Goal: Task Accomplishment & Management: Manage account settings

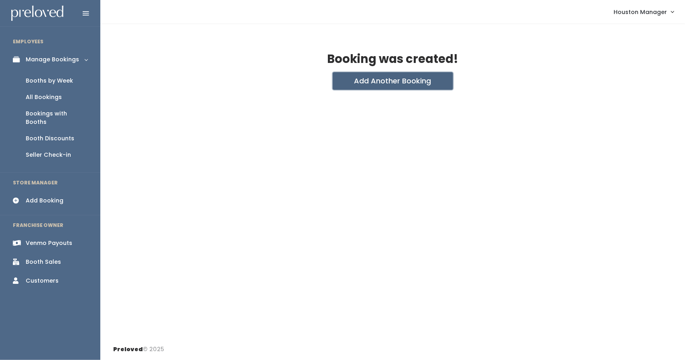
click at [351, 81] on button "Add Another Booking" at bounding box center [393, 81] width 120 height 18
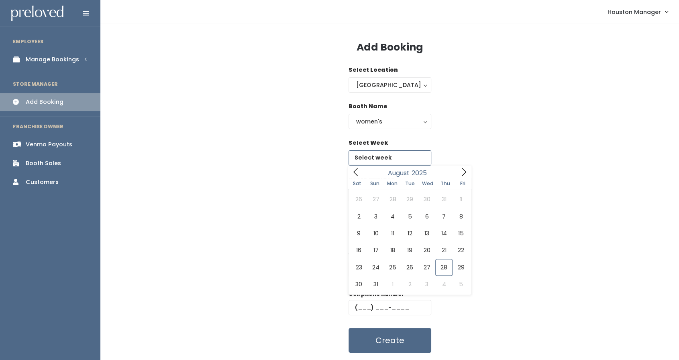
click at [394, 156] on input "text" at bounding box center [389, 158] width 83 height 15
click at [466, 174] on icon at bounding box center [463, 172] width 9 height 9
type input "October 18 to October 24"
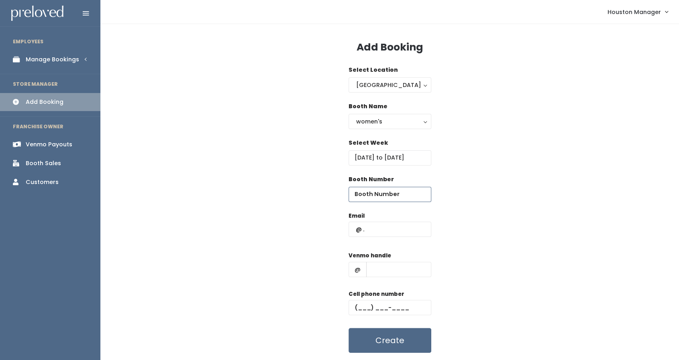
click at [387, 195] on input "number" at bounding box center [389, 194] width 83 height 15
type input "6"
click at [380, 235] on input "text" at bounding box center [389, 229] width 83 height 15
paste input "[EMAIL_ADDRESS][DOMAIN_NAME]"
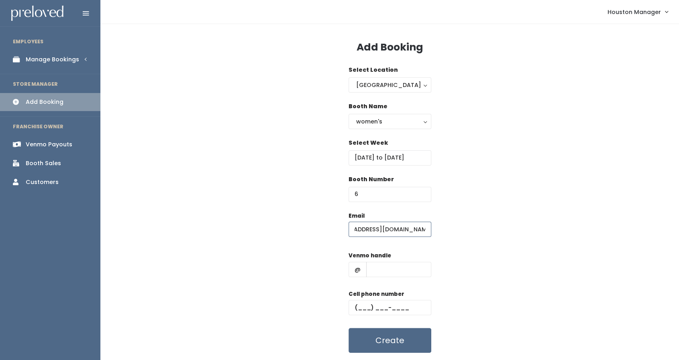
type input "[EMAIL_ADDRESS][DOMAIN_NAME]"
click at [387, 273] on input "text" at bounding box center [398, 269] width 65 height 15
type input "w"
click at [368, 298] on div "Cell phone number" at bounding box center [389, 306] width 83 height 32
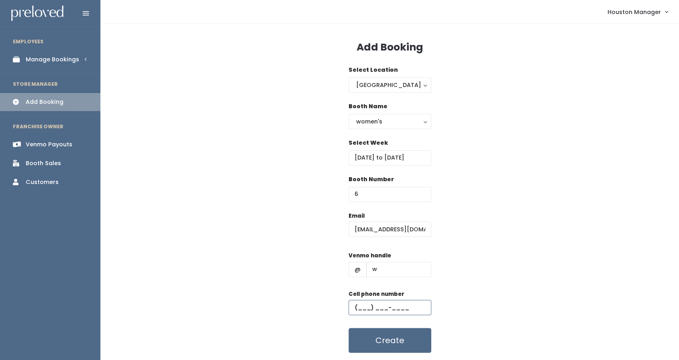
click at [361, 309] on input "text" at bounding box center [389, 307] width 83 height 15
type input "(5__) ___-____"
click at [396, 123] on div "women's" at bounding box center [389, 121] width 67 height 9
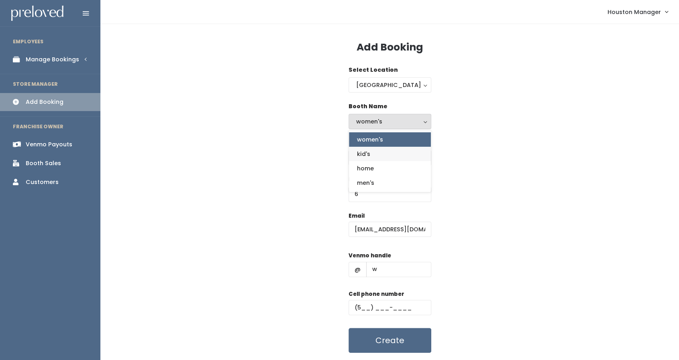
click at [370, 151] on link "kid's" at bounding box center [390, 154] width 82 height 14
select select "kids"
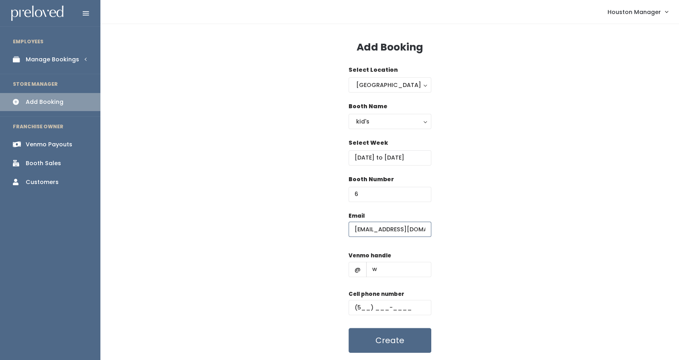
click at [416, 230] on input "[EMAIL_ADDRESS][DOMAIN_NAME]" at bounding box center [389, 229] width 83 height 15
type input "[EMAIL_ADDRESS][DOMAIN_NAME]"
click at [400, 350] on button "Create" at bounding box center [389, 340] width 83 height 25
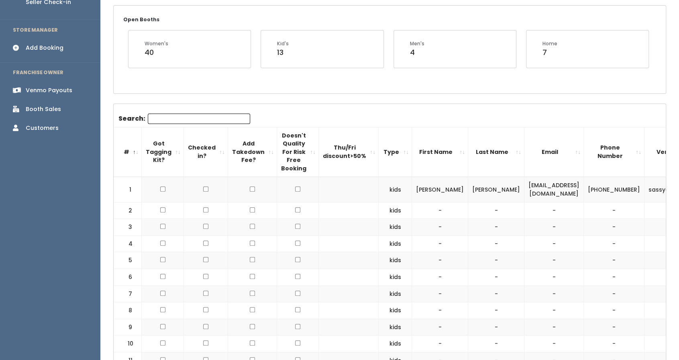
scroll to position [200, 0]
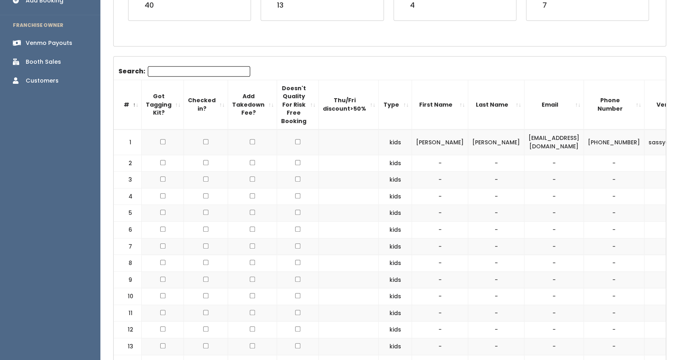
click at [228, 160] on td at bounding box center [252, 163] width 49 height 17
click at [524, 140] on td "[EMAIL_ADDRESS][DOMAIN_NAME]" at bounding box center [553, 142] width 59 height 25
click at [524, 141] on td "[EMAIL_ADDRESS][DOMAIN_NAME]" at bounding box center [553, 142] width 59 height 25
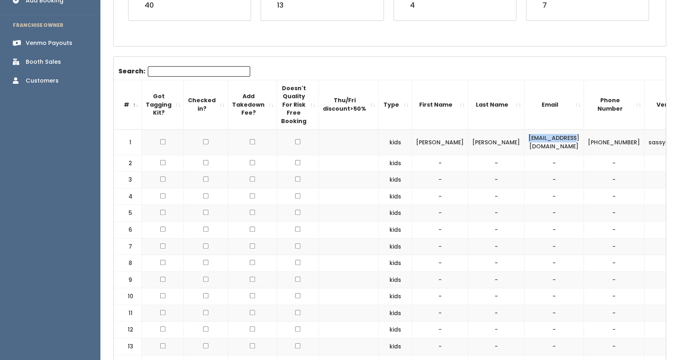
click at [524, 141] on td "[EMAIL_ADDRESS][DOMAIN_NAME]" at bounding box center [553, 142] width 59 height 25
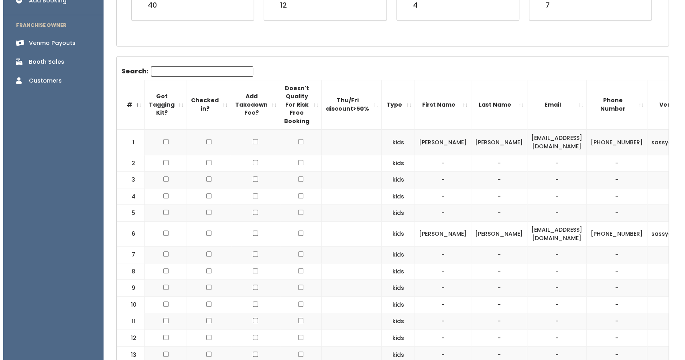
scroll to position [0, 27]
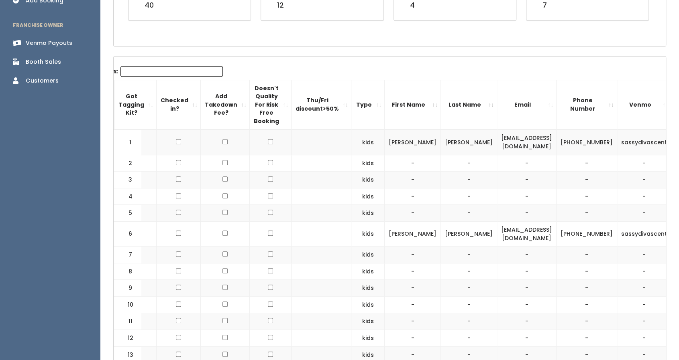
click at [678, 140] on span "button" at bounding box center [685, 142] width 3 height 5
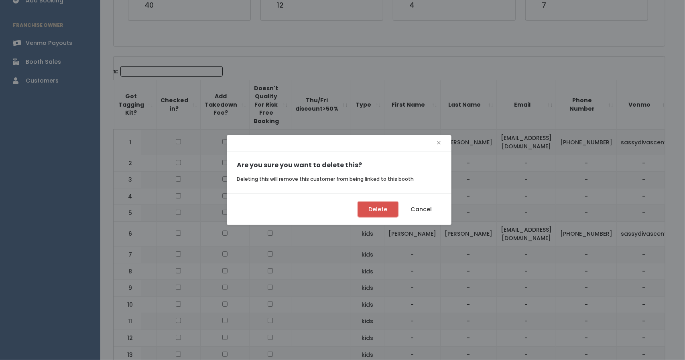
click at [383, 212] on button "Delete" at bounding box center [378, 209] width 40 height 15
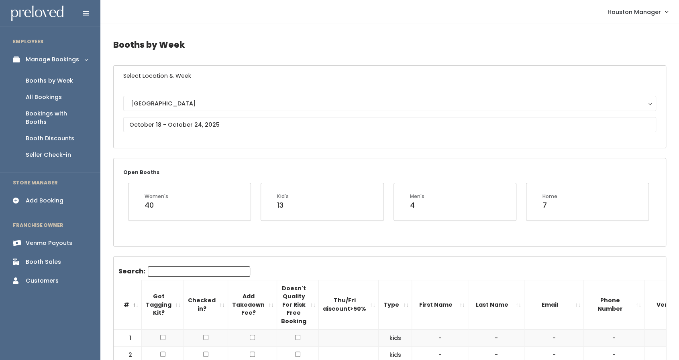
scroll to position [0, 0]
click at [197, 133] on div "[GEOGRAPHIC_DATA] [GEOGRAPHIC_DATA]" at bounding box center [389, 117] width 533 height 43
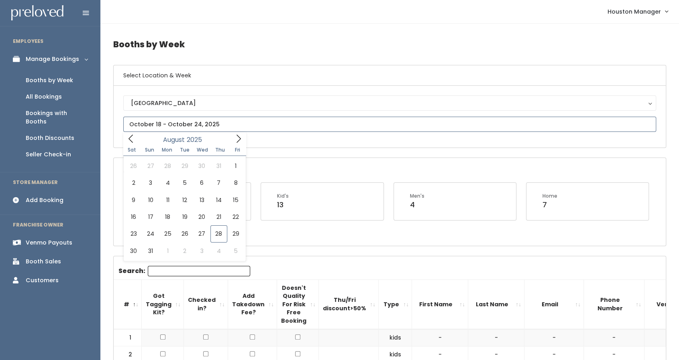
click at [197, 126] on input "text" at bounding box center [389, 124] width 533 height 15
type input "[DATE] to [DATE]"
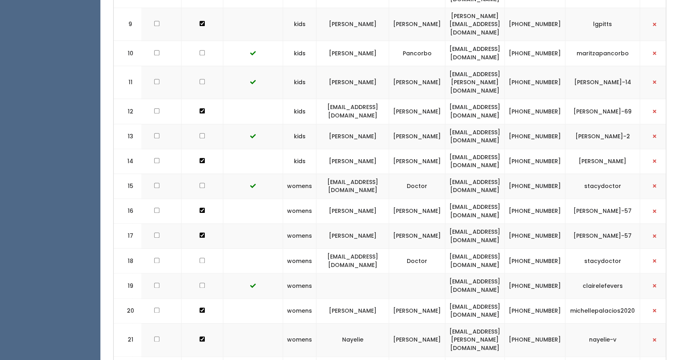
scroll to position [0, 100]
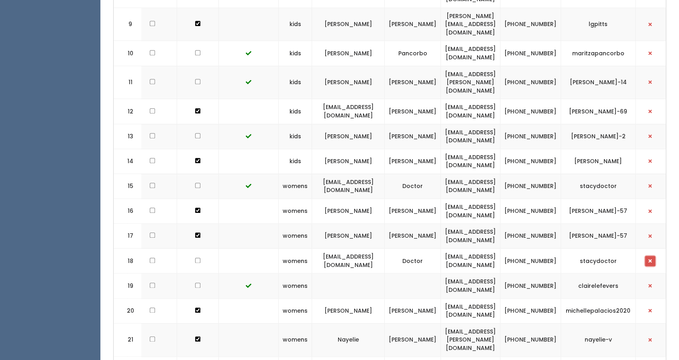
click at [650, 256] on button "button" at bounding box center [650, 261] width 10 height 10
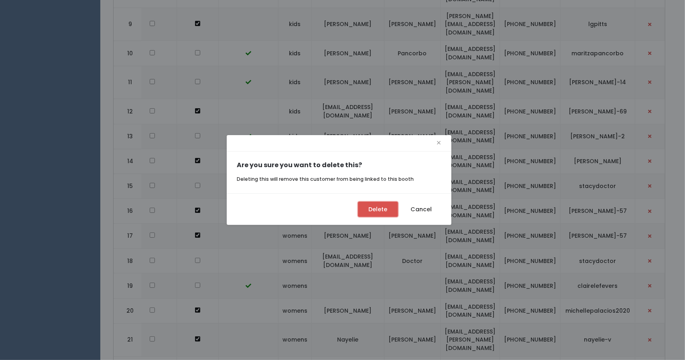
click at [376, 216] on button "Delete" at bounding box center [378, 209] width 40 height 15
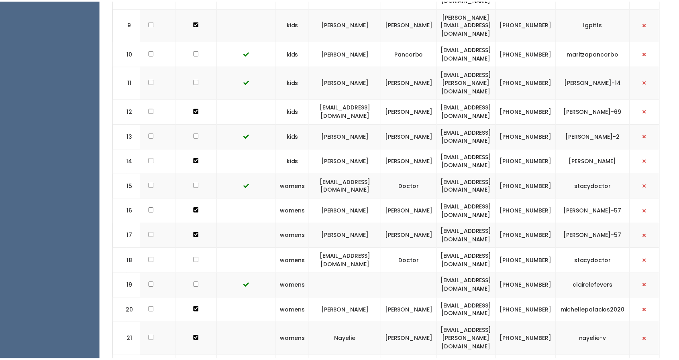
scroll to position [0, 93]
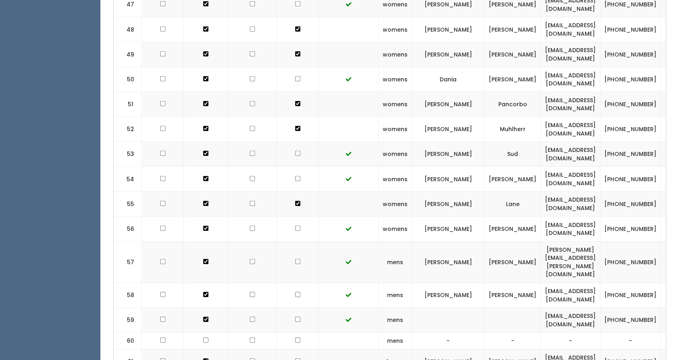
scroll to position [1516, 0]
checkbox input "true"
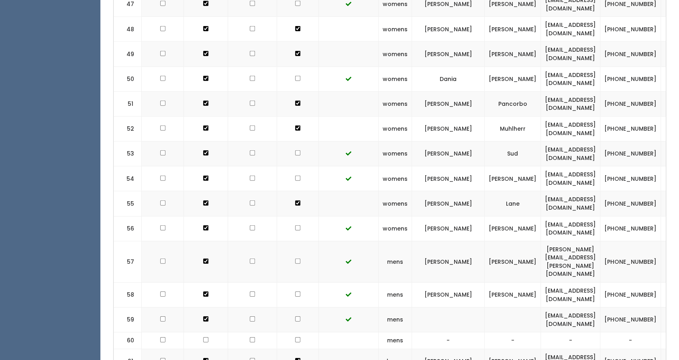
checkbox input "true"
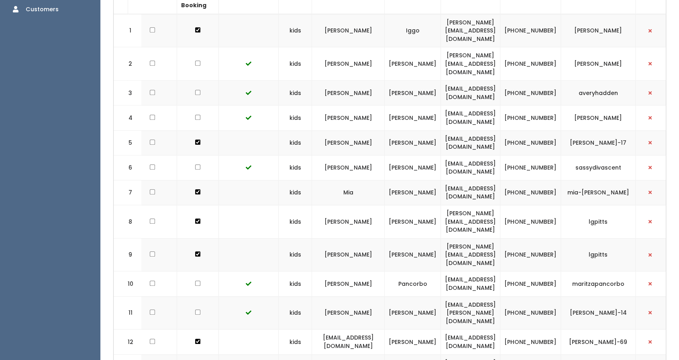
scroll to position [0, 0]
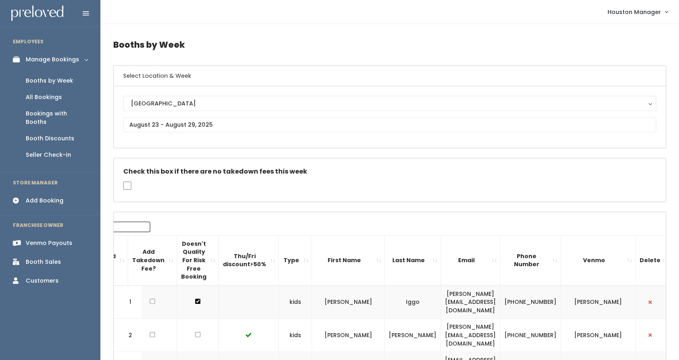
click at [61, 253] on link "Booth Sales" at bounding box center [50, 262] width 100 height 18
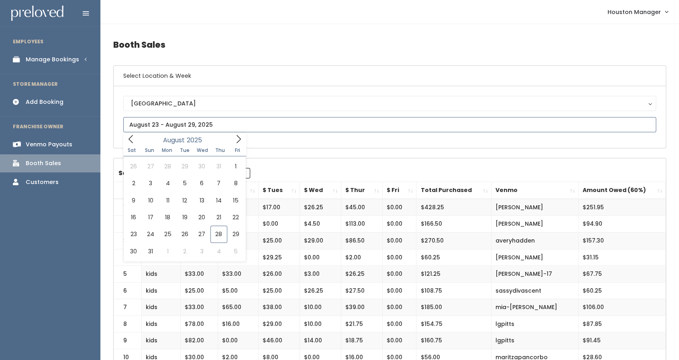
click at [171, 119] on input "text" at bounding box center [389, 124] width 533 height 15
click at [242, 138] on icon at bounding box center [238, 139] width 9 height 9
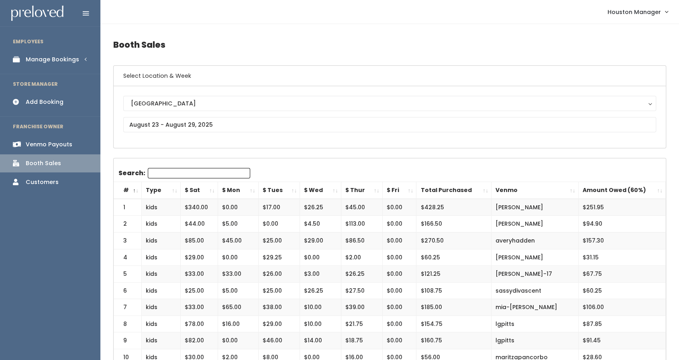
click at [62, 59] on div "Manage Bookings" at bounding box center [52, 59] width 53 height 8
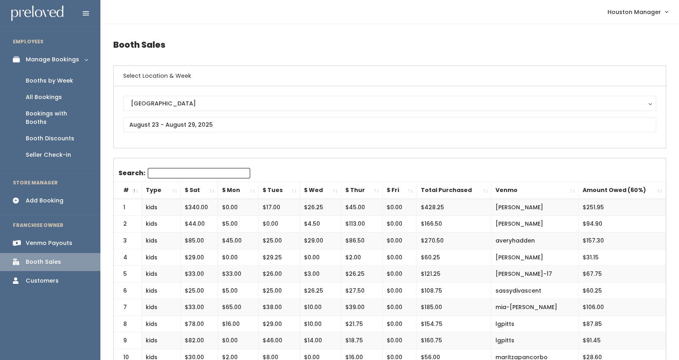
click at [64, 81] on div "Booths by Week" at bounding box center [49, 81] width 47 height 8
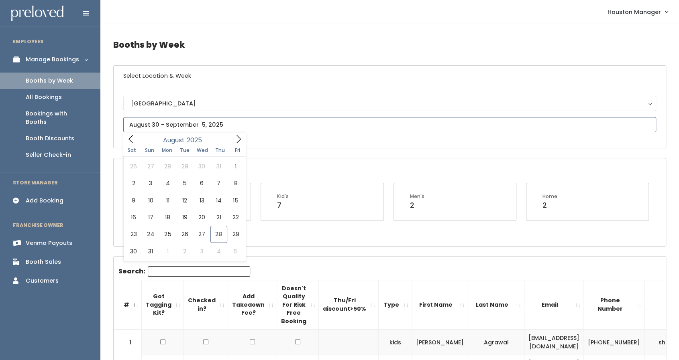
click at [163, 126] on input "text" at bounding box center [389, 124] width 533 height 15
click at [239, 142] on icon at bounding box center [238, 139] width 9 height 9
type input "[DATE] to [DATE]"
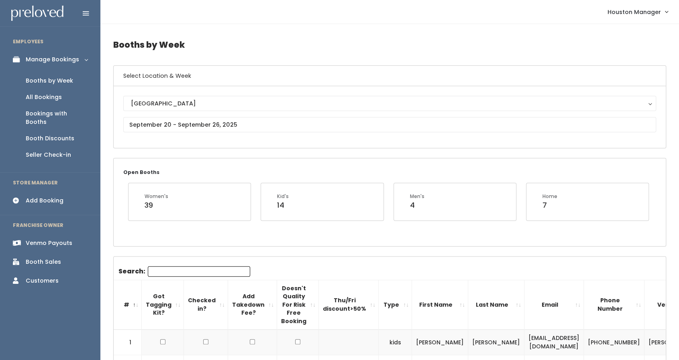
scroll to position [8, 0]
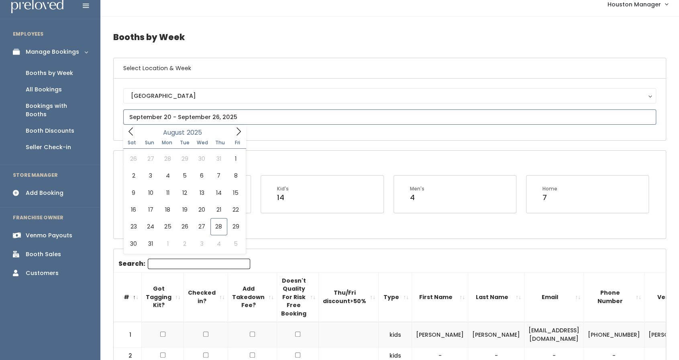
click at [192, 118] on input "text" at bounding box center [389, 117] width 533 height 15
click at [238, 136] on span at bounding box center [238, 131] width 15 height 12
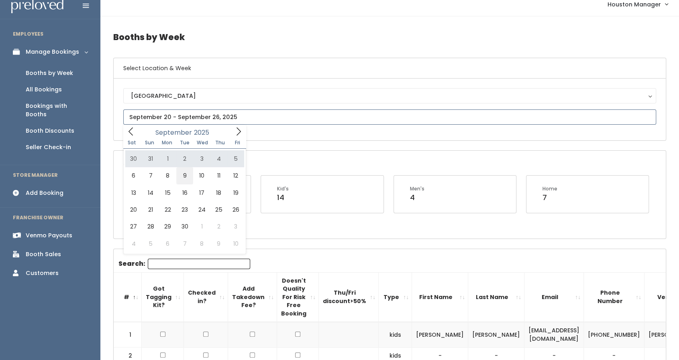
type input "[DATE] to [DATE]"
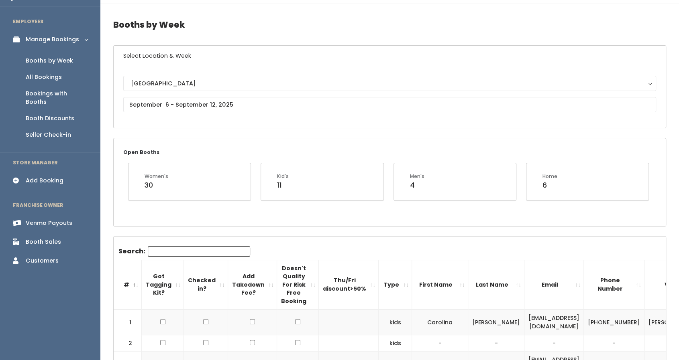
scroll to position [20, 0]
click at [68, 173] on link "Add Booking" at bounding box center [50, 181] width 100 height 18
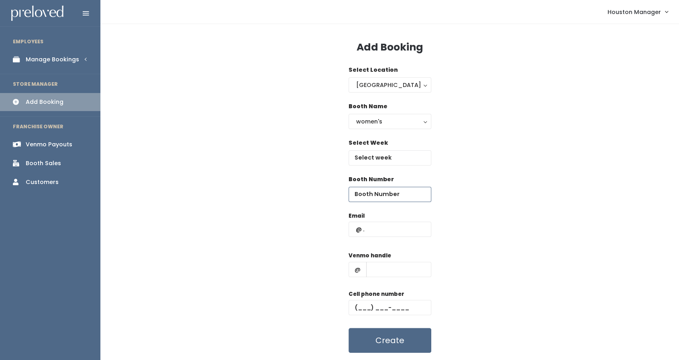
click at [406, 196] on input "number" at bounding box center [389, 194] width 83 height 15
type input "36"
click at [393, 228] on input "text" at bounding box center [389, 229] width 83 height 15
paste input "[PERSON_NAME][EMAIL_ADDRESS][DOMAIN_NAME]"
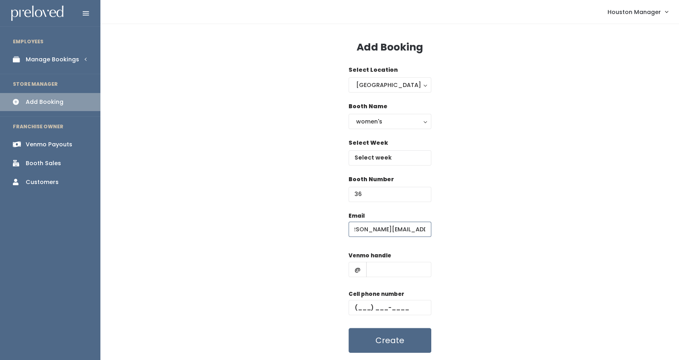
type input "[PERSON_NAME][EMAIL_ADDRESS][DOMAIN_NAME]"
click at [66, 57] on div "Manage Bookings" at bounding box center [52, 59] width 53 height 8
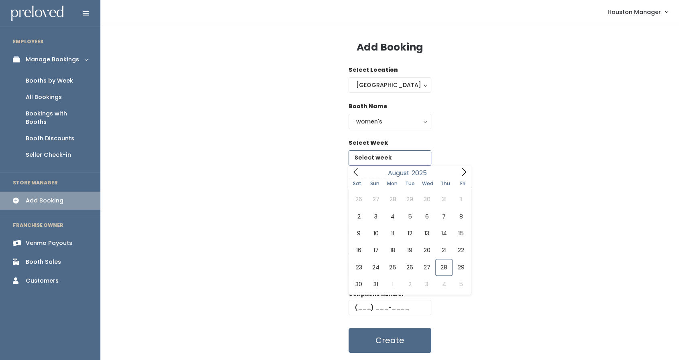
click at [388, 161] on input "text" at bounding box center [389, 158] width 83 height 15
click at [459, 174] on icon at bounding box center [463, 172] width 9 height 9
type input "[DATE] to [DATE]"
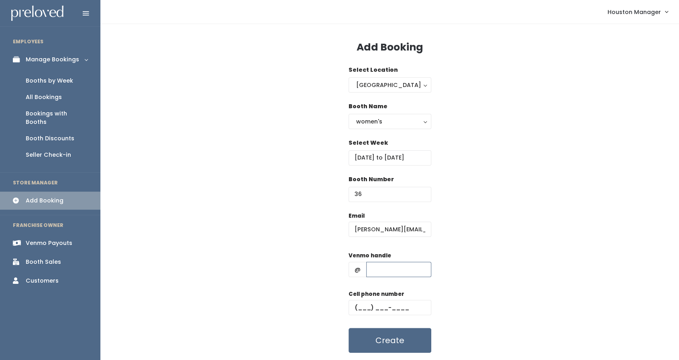
click at [389, 271] on input "text" at bounding box center [398, 269] width 65 height 15
type input "v"
click at [358, 305] on input "text" at bounding box center [389, 307] width 83 height 15
type input "(210) 317-2107"
click at [376, 274] on input "v" at bounding box center [398, 269] width 65 height 15
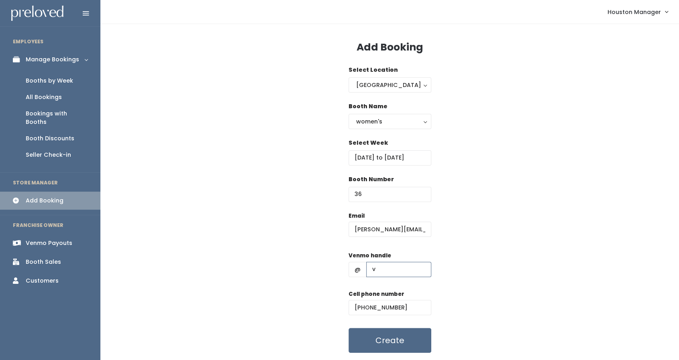
type input "v"
click at [408, 227] on input "[PERSON_NAME][EMAIL_ADDRESS][DOMAIN_NAME]" at bounding box center [389, 229] width 83 height 15
click at [374, 271] on input "text" at bounding box center [398, 269] width 65 height 15
type input "555"
click at [385, 346] on button "Create" at bounding box center [389, 340] width 83 height 25
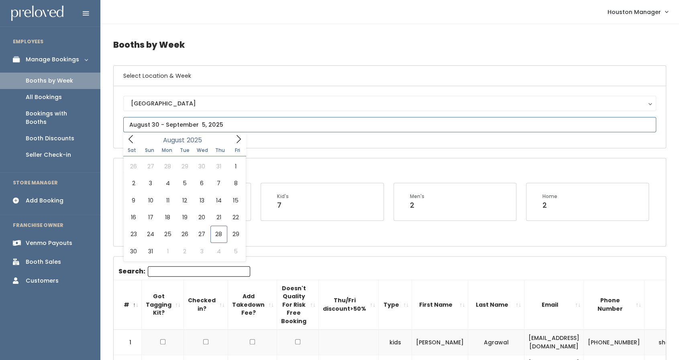
click at [181, 122] on input "text" at bounding box center [389, 124] width 533 height 15
click at [239, 139] on icon at bounding box center [238, 139] width 9 height 9
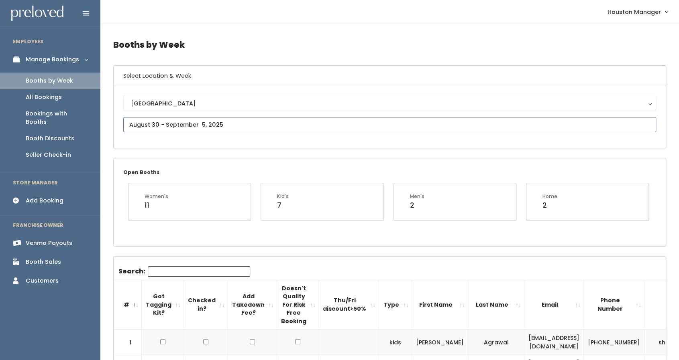
type input "September 6 to September 12"
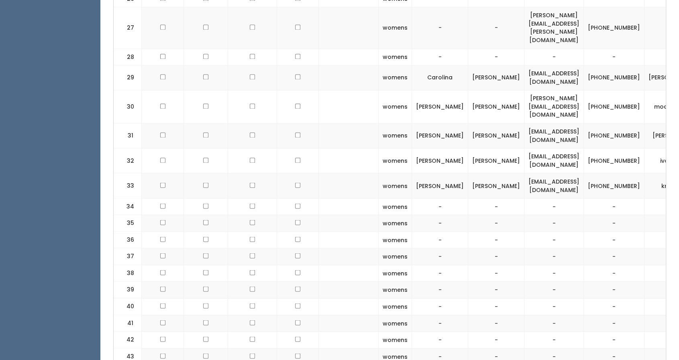
scroll to position [840, 0]
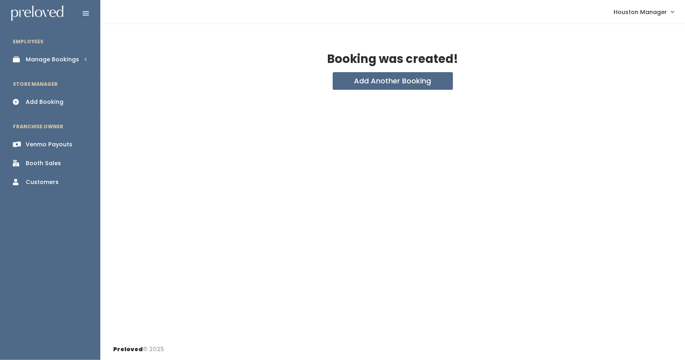
click at [77, 56] on div "Manage Bookings" at bounding box center [52, 59] width 53 height 8
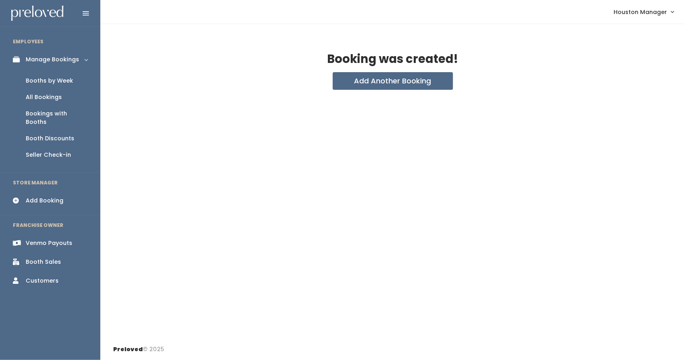
click at [69, 78] on div "Booths by Week" at bounding box center [49, 81] width 47 height 8
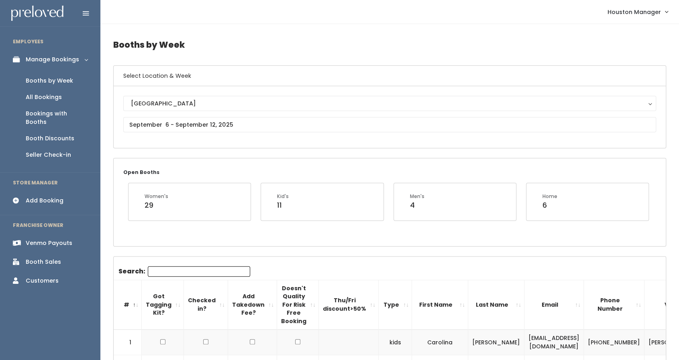
click at [81, 60] on link "Manage Bookings" at bounding box center [50, 60] width 100 height 18
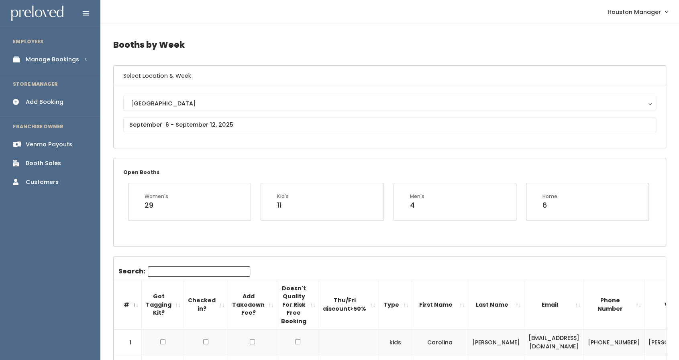
click at [81, 60] on link "Manage Bookings" at bounding box center [50, 60] width 100 height 18
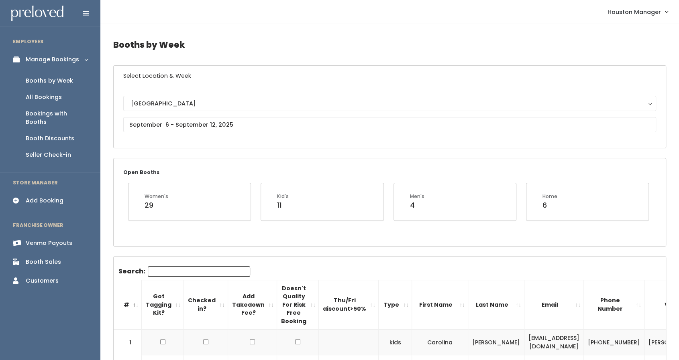
click at [59, 130] on link "Booth Discounts" at bounding box center [50, 138] width 100 height 16
click at [215, 126] on input "text" at bounding box center [389, 124] width 533 height 15
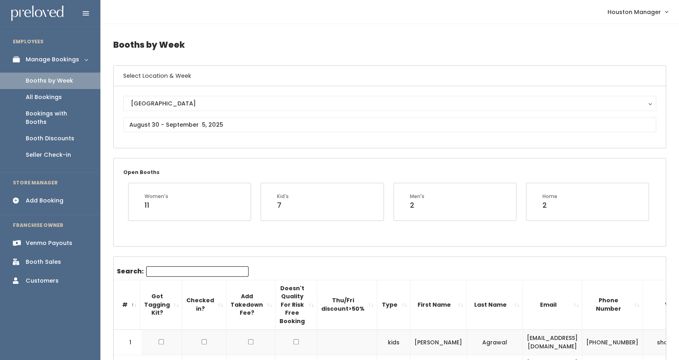
click at [410, 161] on div "Open Booths Women's 11 Kid's 7 Men's 2 Home 2" at bounding box center [390, 203] width 552 height 88
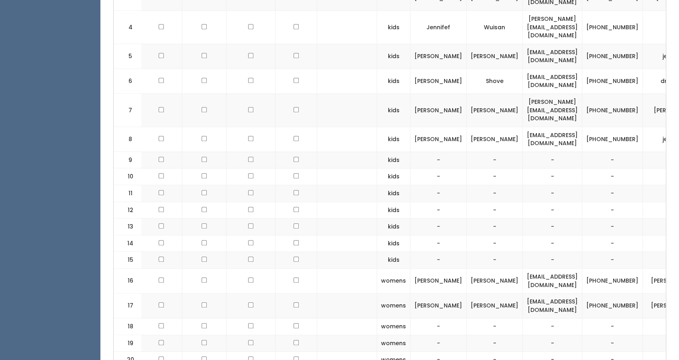
scroll to position [394, 0]
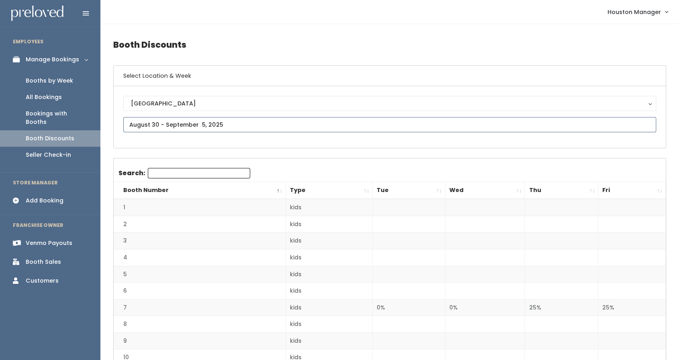
click at [197, 126] on input "text" at bounding box center [389, 124] width 533 height 15
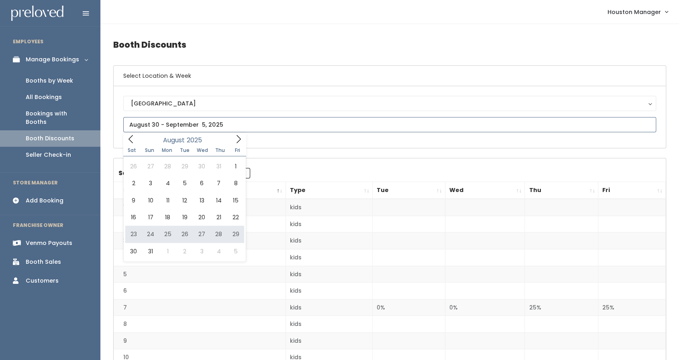
type input "August 23 to August 29"
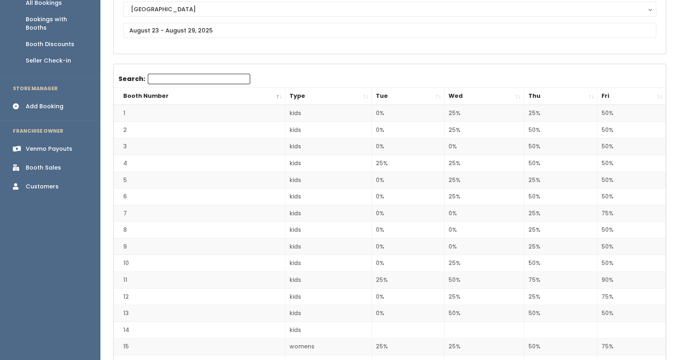
scroll to position [95, 0]
click at [621, 90] on th "Fri" at bounding box center [631, 96] width 68 height 17
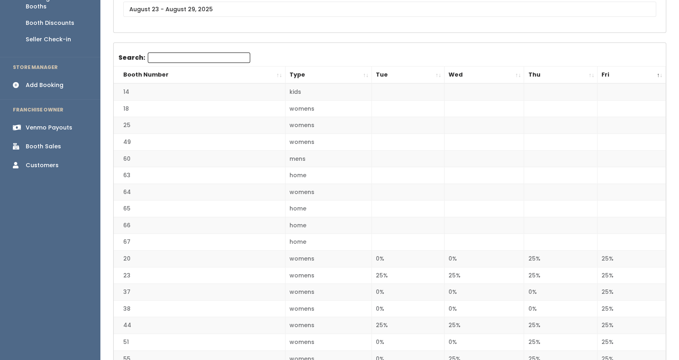
scroll to position [116, 0]
click at [625, 71] on th "Fri" at bounding box center [631, 74] width 68 height 17
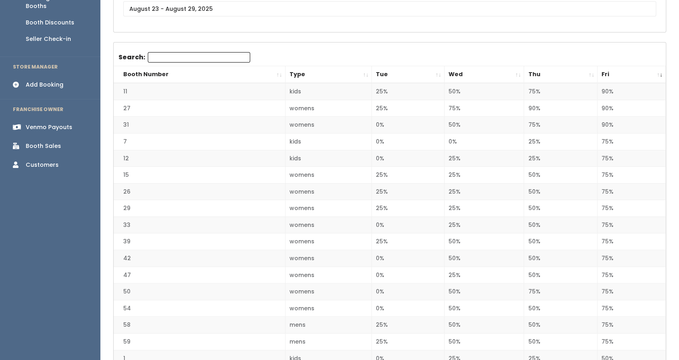
click at [641, 69] on th "Fri" at bounding box center [631, 74] width 68 height 17
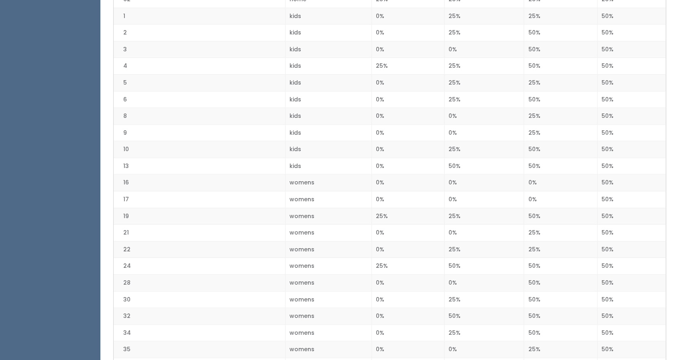
scroll to position [492, 0]
click at [120, 8] on td "1" at bounding box center [199, 16] width 171 height 17
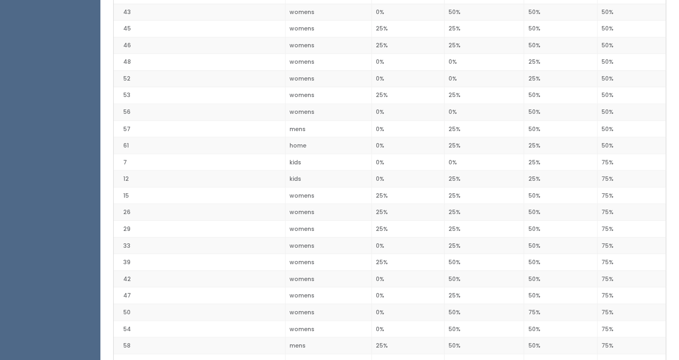
scroll to position [995, 0]
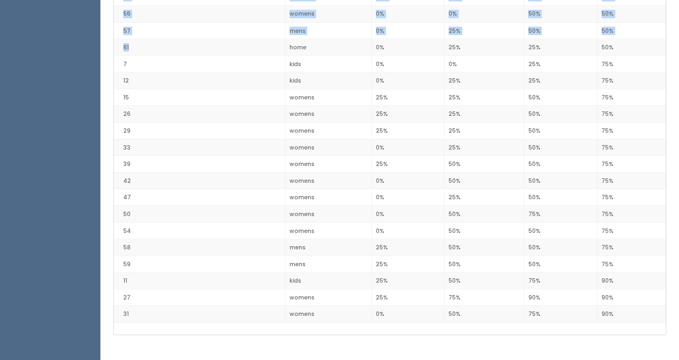
drag, startPoint x: 120, startPoint y: 8, endPoint x: 160, endPoint y: 43, distance: 52.3
copy tbody "1 kids 0% 25% 25% 50% 2 kids 0% 25% 50% 50% 3 kids 0% 0% 50% 50% 4 kids 25% 25%…"
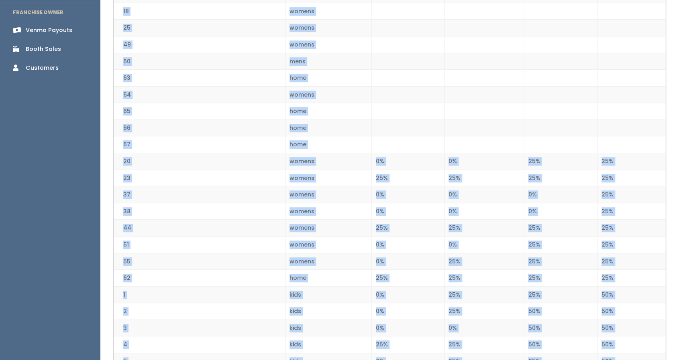
scroll to position [208, 0]
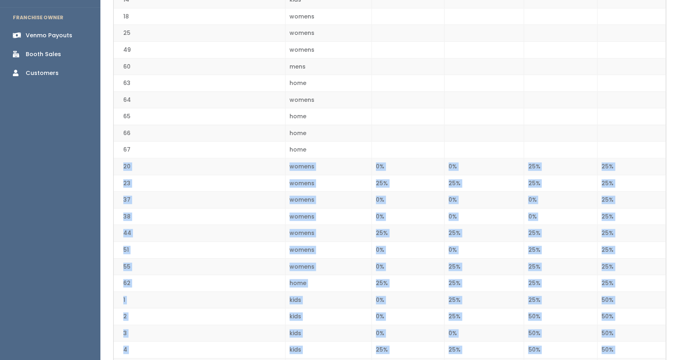
drag, startPoint x: 624, startPoint y: 307, endPoint x: 118, endPoint y: 163, distance: 526.3
copy tbody "20 womens 0% 0% 25% 25% 23 womens 25% 25% 25% 25% 37 womens 0% 0% 0% 25% 38 wom…"
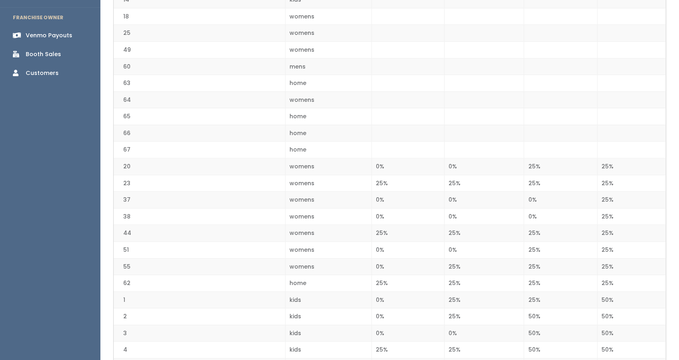
click at [324, 147] on td "home" at bounding box center [328, 150] width 87 height 17
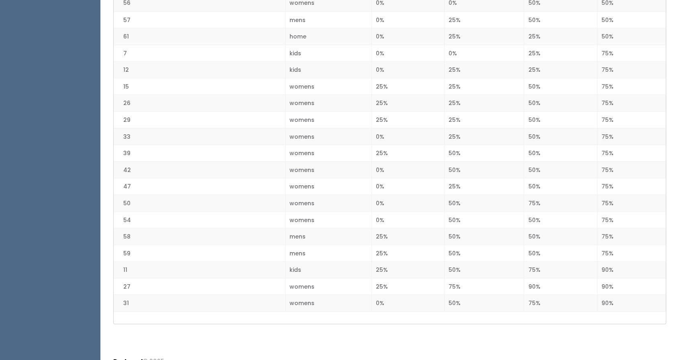
scroll to position [1007, 0]
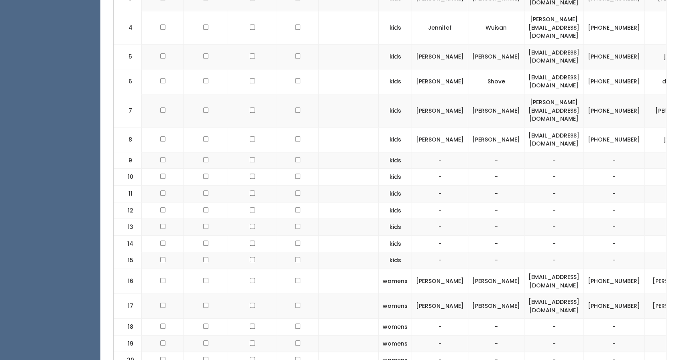
scroll to position [0, 2]
